Goal: Information Seeking & Learning: Learn about a topic

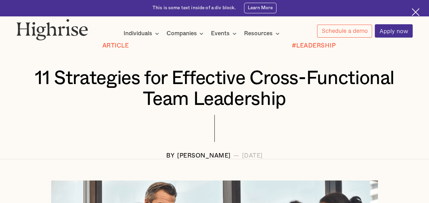
scroll to position [68, 0]
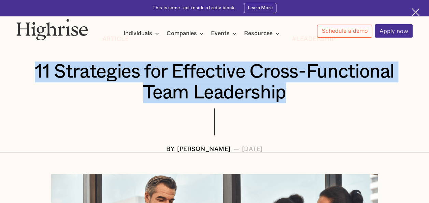
drag, startPoint x: 78, startPoint y: 70, endPoint x: 336, endPoint y: 107, distance: 260.8
click at [336, 107] on div "11 Strategies for Effective Cross-Functional Team Leadership" at bounding box center [213, 84] width 395 height 47
copy h1 "11 Strategies for Effective Cross-Functional Team Leadership"
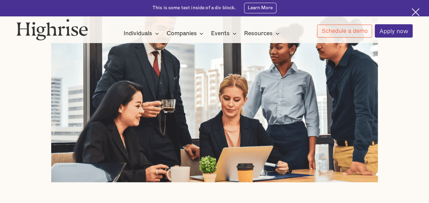
scroll to position [0, 0]
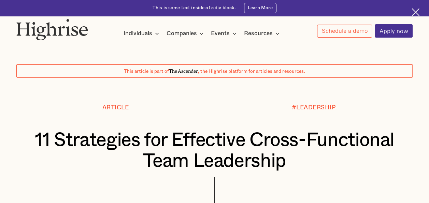
click at [393, 109] on div "#LEADERSHIP" at bounding box center [313, 107] width 198 height 6
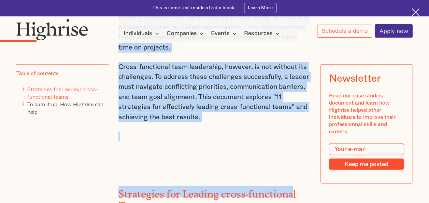
scroll to position [839, 0]
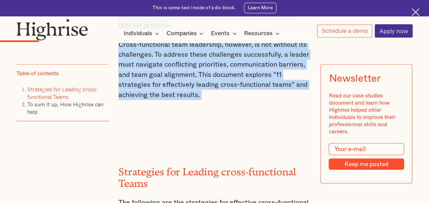
drag, startPoint x: 118, startPoint y: 53, endPoint x: 258, endPoint y: 119, distance: 154.9
copy div "Successful leadership begins with managing the workforce across different depar…"
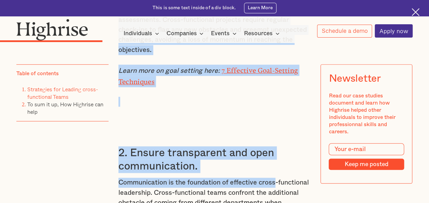
scroll to position [1573, 0]
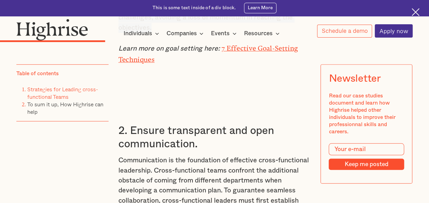
drag, startPoint x: 119, startPoint y: 75, endPoint x: 212, endPoint y: 44, distance: 98.3
copy div "Strategies for Leading cross-functional Teams The following are the strategies …"
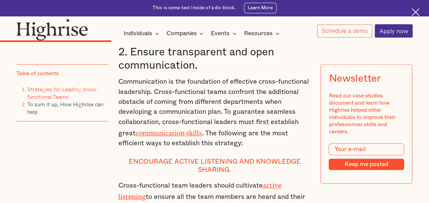
scroll to position [1641, 0]
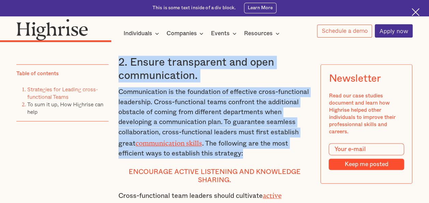
drag, startPoint x: 119, startPoint y: 74, endPoint x: 257, endPoint y: 166, distance: 166.2
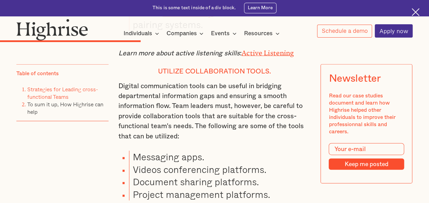
scroll to position [1969, 0]
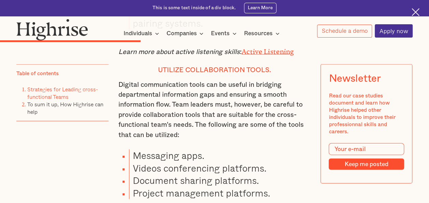
copy div "2. Ensure transparent and open communication. Communication is the foundation o…"
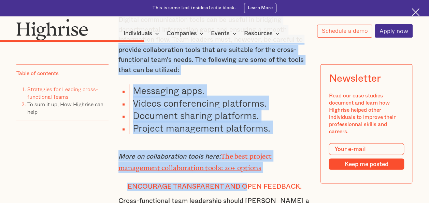
scroll to position [2075, 0]
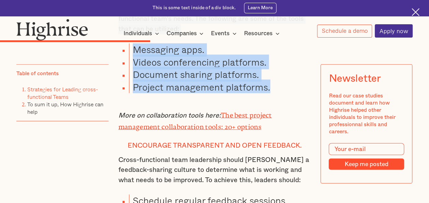
drag, startPoint x: 158, startPoint y: 113, endPoint x: 275, endPoint y: 96, distance: 118.5
copy div "Utilize collaboration tools. Digital communication tools can be useful in bridg…"
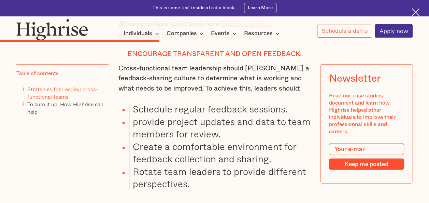
scroll to position [2177, 0]
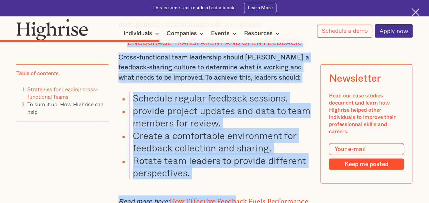
drag, startPoint x: 128, startPoint y: 52, endPoint x: 237, endPoint y: 194, distance: 179.7
copy div "Encourage transparent and open feedback. Cross-functional team leadership shoul…"
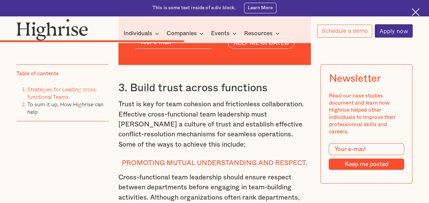
scroll to position [2450, 0]
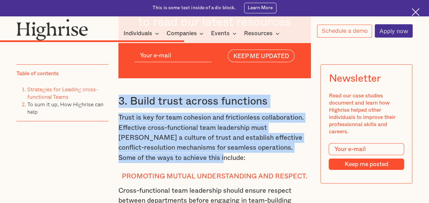
drag, startPoint x: 119, startPoint y: 111, endPoint x: 211, endPoint y: 169, distance: 108.6
copy div "3. Build trust across functions Trust is key for team cohesion and frictionless…"
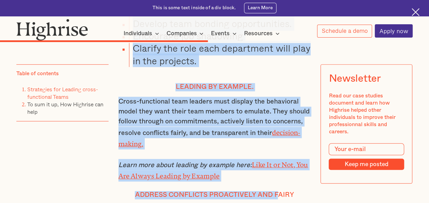
scroll to position [2794, 0]
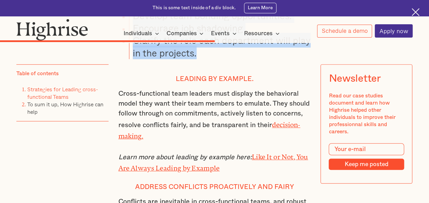
drag, startPoint x: 121, startPoint y: 86, endPoint x: 251, endPoint y: 72, distance: 130.3
copy div "Promoting mutual understanding and respect. Cross-functional team leadership sh…"
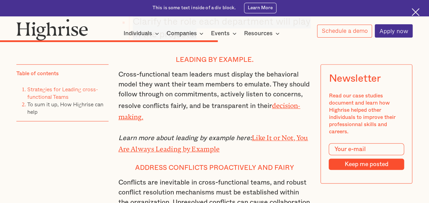
scroll to position [2828, 0]
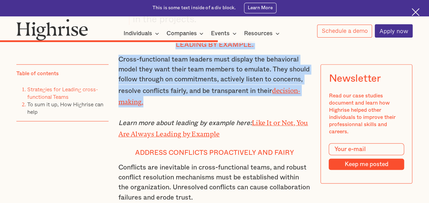
drag, startPoint x: 175, startPoint y: 61, endPoint x: 262, endPoint y: 115, distance: 102.6
copy div "Leading by example. Cross-functional team leaders must display the behavioral m…"
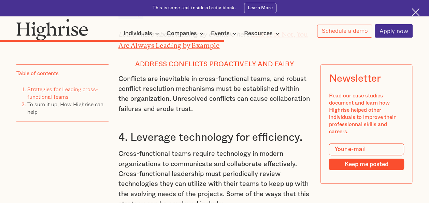
scroll to position [2930, 0]
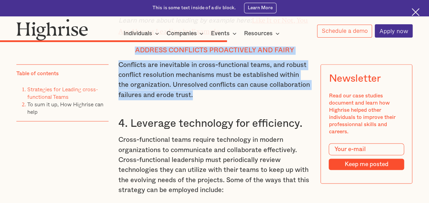
drag, startPoint x: 135, startPoint y: 60, endPoint x: 202, endPoint y: 109, distance: 83.4
copy div "Address conflicts proactively and fairy Conflicts are inevitable in cross-funct…"
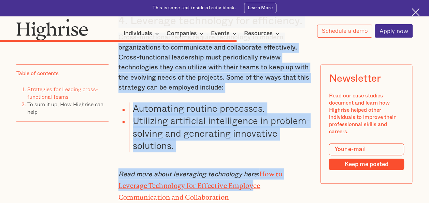
scroll to position [3042, 0]
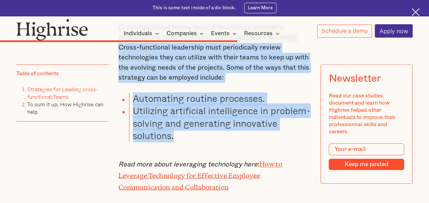
drag, startPoint x: 117, startPoint y: 68, endPoint x: 242, endPoint y: 153, distance: 151.2
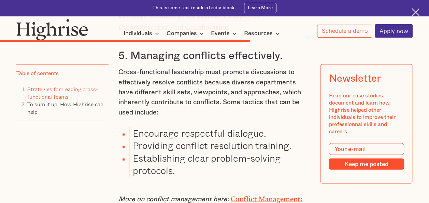
scroll to position [3213, 0]
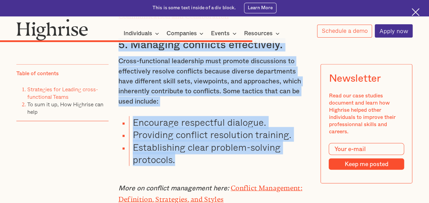
drag, startPoint x: 119, startPoint y: 55, endPoint x: 239, endPoint y: 171, distance: 167.6
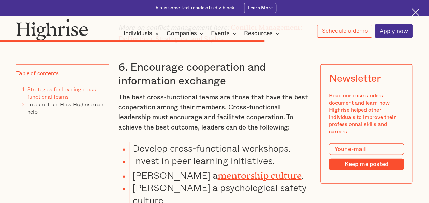
scroll to position [3383, 0]
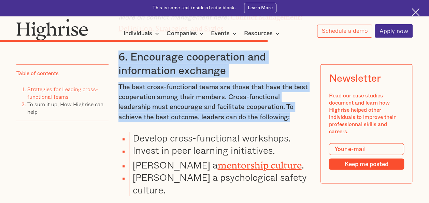
drag, startPoint x: 120, startPoint y: 65, endPoint x: 303, endPoint y: 125, distance: 193.1
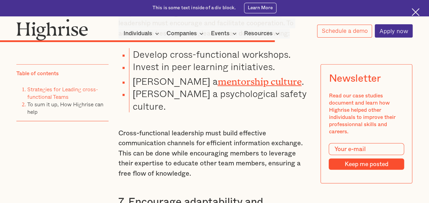
scroll to position [3451, 0]
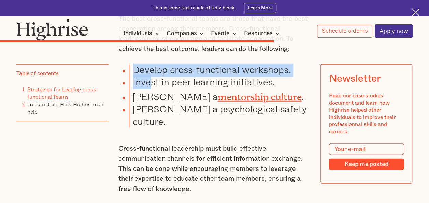
drag, startPoint x: 130, startPoint y: 78, endPoint x: 151, endPoint y: 90, distance: 23.3
click at [151, 90] on ul "Develop cross-functional workshops. Invest in peer learning initiatives. [PERSO…" at bounding box center [210, 95] width 200 height 64
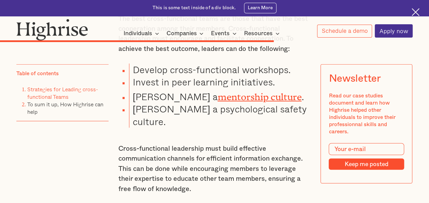
click at [300, 126] on div "3. Build trust across functions Trust is key for team cohesion and frictionless…" at bounding box center [214, 182] width 192 height 2213
click at [131, 76] on li "Develop cross-functional workshops." at bounding box center [219, 69] width 181 height 12
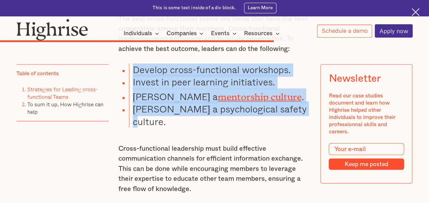
drag, startPoint x: 131, startPoint y: 80, endPoint x: 304, endPoint y: 122, distance: 177.9
click at [304, 122] on ul "Develop cross-functional workshops. Invest in peer learning initiatives. [PERSO…" at bounding box center [210, 95] width 200 height 64
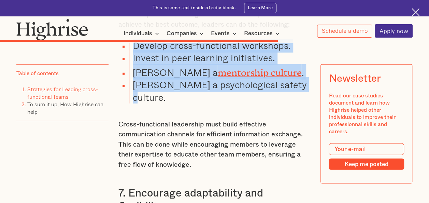
scroll to position [3520, 0]
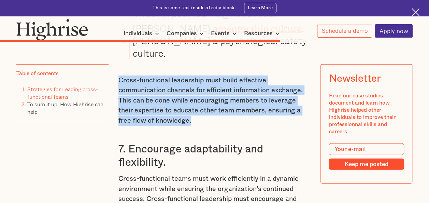
drag, startPoint x: 118, startPoint y: 78, endPoint x: 198, endPoint y: 123, distance: 92.2
click at [198, 123] on p "Cross-functional leadership must build effective communication channels for eff…" at bounding box center [214, 100] width 192 height 50
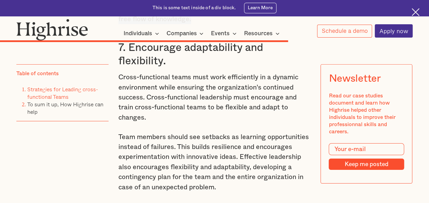
scroll to position [3622, 0]
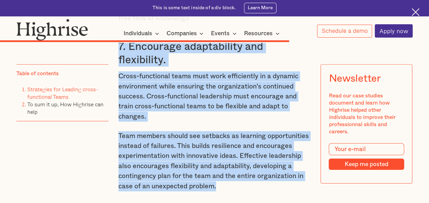
drag, startPoint x: 118, startPoint y: 46, endPoint x: 242, endPoint y: 188, distance: 188.4
click at [242, 188] on div "3. Build trust across functions Trust is key for team cohesion and frictionless…" at bounding box center [214, 12] width 192 height 2213
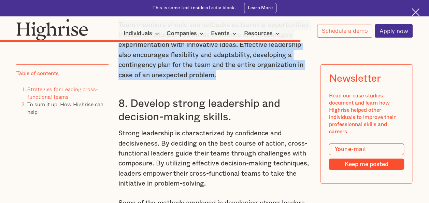
scroll to position [3758, 0]
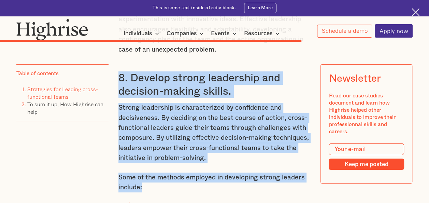
drag, startPoint x: 117, startPoint y: 75, endPoint x: 250, endPoint y: 192, distance: 177.1
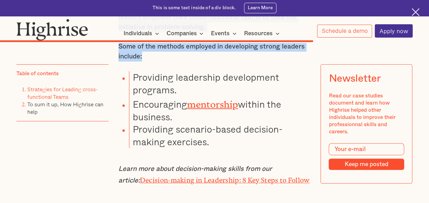
scroll to position [3895, 0]
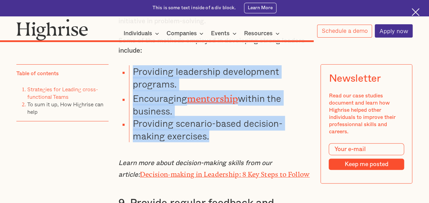
drag, startPoint x: 132, startPoint y: 74, endPoint x: 222, endPoint y: 138, distance: 110.4
click at [222, 138] on ul "Providing leadership development programs. Encouraging mentorship within the bu…" at bounding box center [210, 103] width 200 height 77
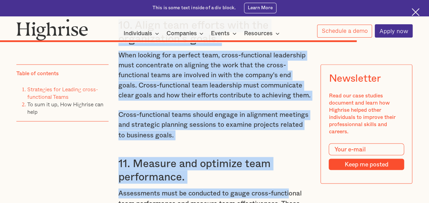
scroll to position [4395, 0]
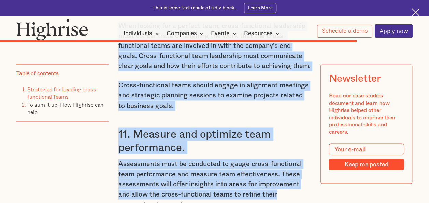
drag, startPoint x: 130, startPoint y: 66, endPoint x: 284, endPoint y: 189, distance: 197.3
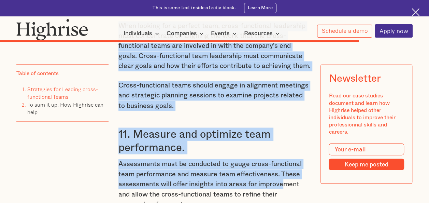
drag, startPoint x: 284, startPoint y: 189, endPoint x: 266, endPoint y: 109, distance: 81.9
click at [266, 109] on p "Cross-functional teams should engage in alignment meetings and strategic planni…" at bounding box center [214, 95] width 192 height 30
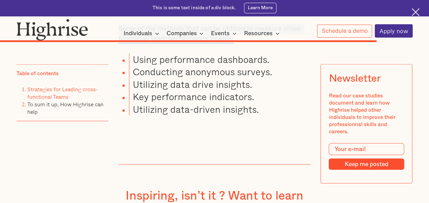
scroll to position [4569, 0]
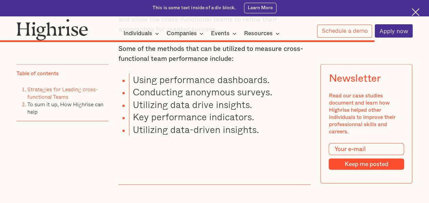
click at [276, 102] on li "Utilizing data drive insights." at bounding box center [219, 104] width 181 height 12
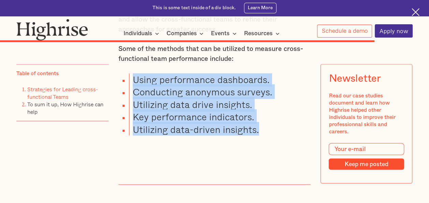
drag, startPoint x: 133, startPoint y: 78, endPoint x: 280, endPoint y: 138, distance: 158.3
click at [280, 135] on ul "Using performance dashboards. Conducting anonymous surveys. Utilizing data driv…" at bounding box center [210, 104] width 200 height 62
